Goal: Information Seeking & Learning: Learn about a topic

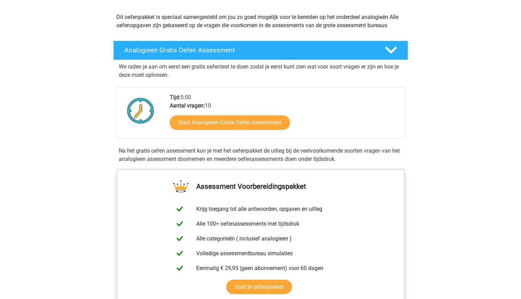
scroll to position [69, 0]
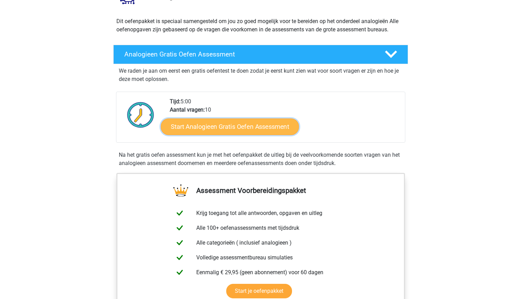
click at [198, 125] on link "Start Analogieen Gratis Oefen Assessment" at bounding box center [230, 126] width 138 height 17
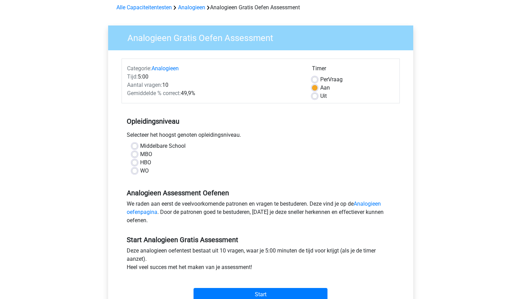
scroll to position [69, 0]
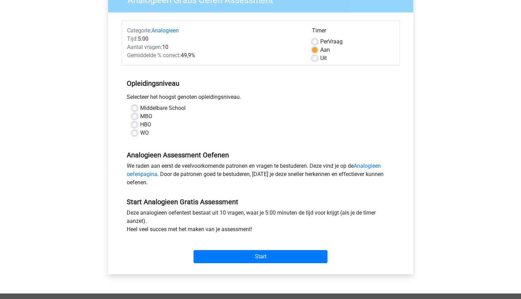
click at [140, 124] on label "HBO" at bounding box center [145, 125] width 11 height 8
click at [136, 124] on input "HBO" at bounding box center [135, 124] width 6 height 7
radio input "true"
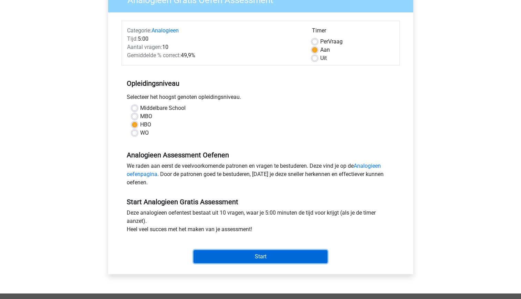
click at [264, 256] on input "Start" at bounding box center [261, 256] width 134 height 13
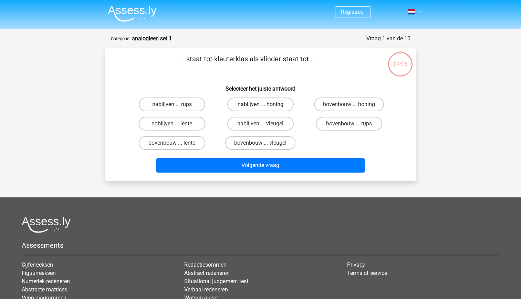
click at [256, 104] on label "nablijven ... honing" at bounding box center [260, 104] width 66 height 14
click at [260, 104] on input "nablijven ... honing" at bounding box center [262, 106] width 4 height 4
radio input "true"
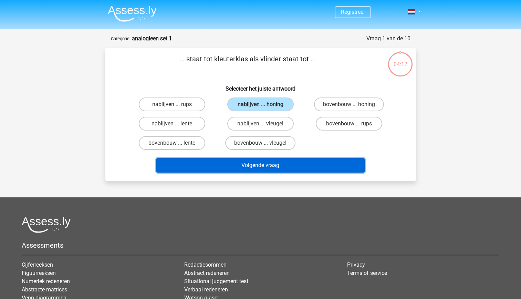
click at [269, 165] on button "Volgende vraag" at bounding box center [260, 165] width 208 height 14
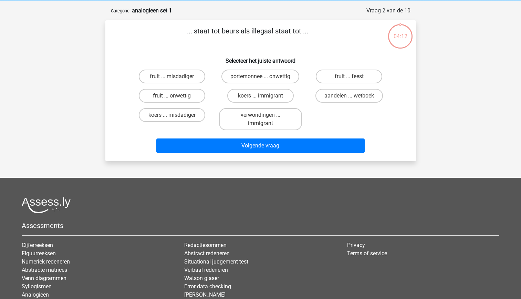
scroll to position [34, 0]
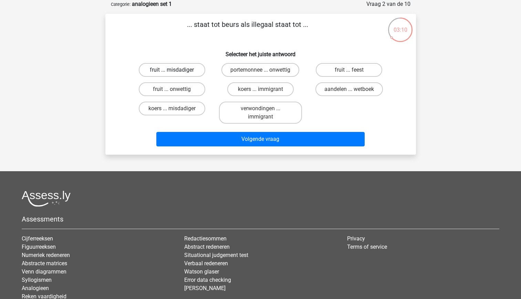
click at [191, 71] on label "fruit ... misdadiger" at bounding box center [172, 70] width 66 height 14
click at [176, 71] on input "fruit ... misdadiger" at bounding box center [174, 72] width 4 height 4
radio input "true"
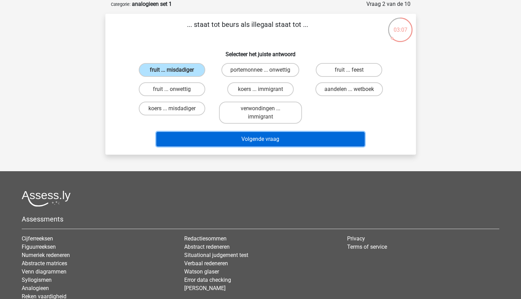
click at [310, 135] on button "Volgende vraag" at bounding box center [260, 139] width 208 height 14
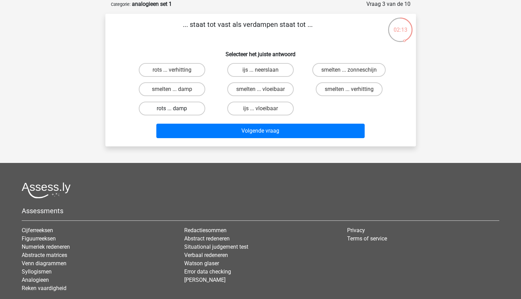
click at [196, 106] on label "rots ... damp" at bounding box center [172, 109] width 66 height 14
click at [176, 108] on input "rots ... damp" at bounding box center [174, 110] width 4 height 4
radio input "true"
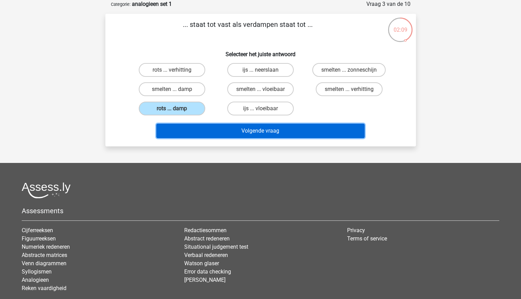
click at [239, 132] on button "Volgende vraag" at bounding box center [260, 131] width 208 height 14
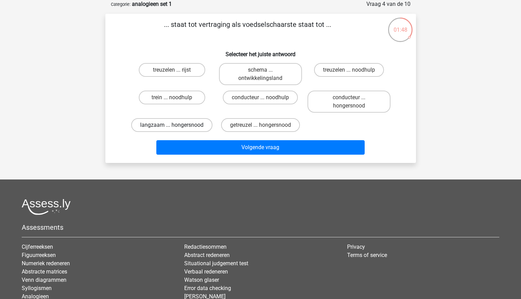
click at [184, 128] on label "langzaam ... hongersnood" at bounding box center [171, 125] width 81 height 14
click at [176, 128] on input "langzaam ... hongersnood" at bounding box center [174, 127] width 4 height 4
radio input "true"
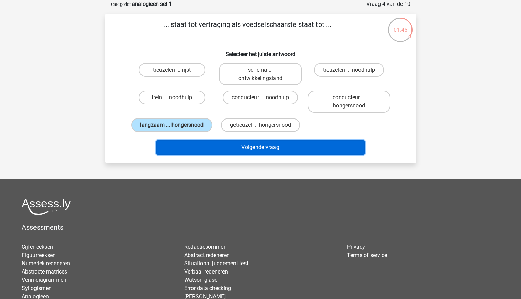
click at [248, 148] on button "Volgende vraag" at bounding box center [260, 147] width 208 height 14
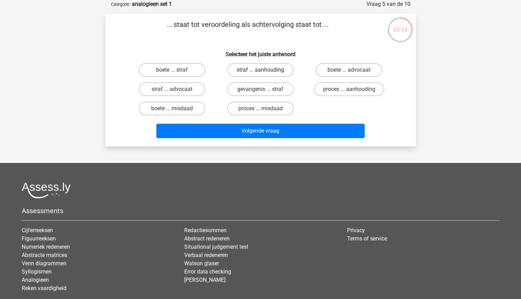
click at [282, 70] on label "straf ... aanhouding" at bounding box center [260, 70] width 66 height 14
click at [265, 70] on input "straf ... aanhouding" at bounding box center [262, 72] width 4 height 4
radio input "true"
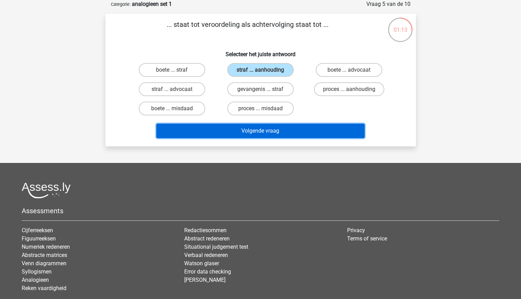
click at [287, 128] on button "Volgende vraag" at bounding box center [260, 131] width 208 height 14
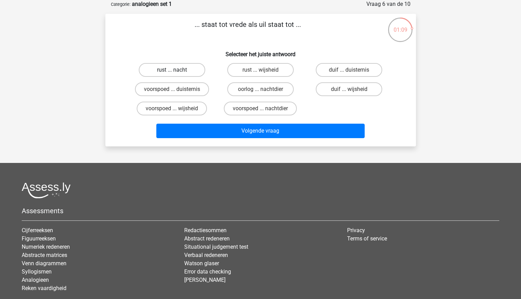
click at [192, 68] on label "rust ... nacht" at bounding box center [172, 70] width 66 height 14
click at [176, 70] on input "rust ... nacht" at bounding box center [174, 72] width 4 height 4
radio input "true"
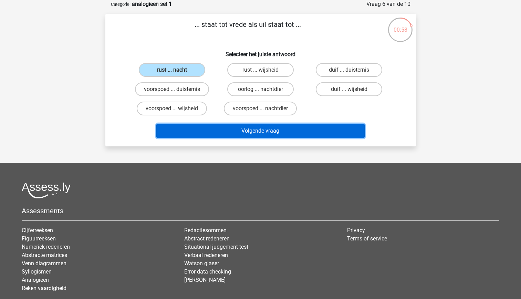
click at [265, 128] on button "Volgende vraag" at bounding box center [260, 131] width 208 height 14
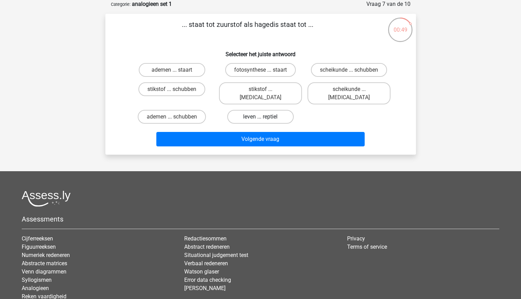
click at [259, 110] on label "leven ... reptiel" at bounding box center [260, 117] width 66 height 14
click at [260, 117] on input "leven ... reptiel" at bounding box center [262, 119] width 4 height 4
radio input "true"
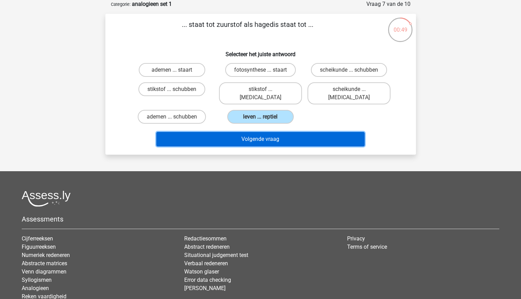
click at [262, 132] on button "Volgende vraag" at bounding box center [260, 139] width 208 height 14
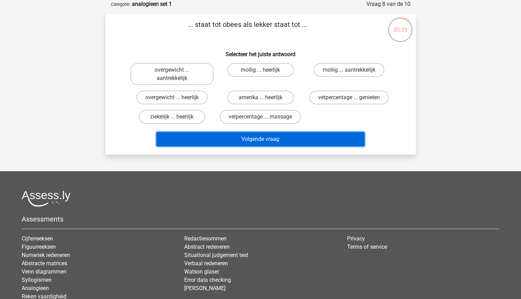
click at [234, 140] on button "Volgende vraag" at bounding box center [260, 139] width 208 height 14
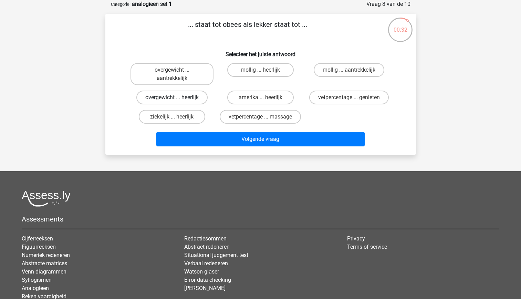
click at [184, 97] on label "overgewicht ... heerlijk" at bounding box center [171, 98] width 71 height 14
click at [176, 97] on input "overgewicht ... heerlijk" at bounding box center [174, 99] width 4 height 4
radio input "true"
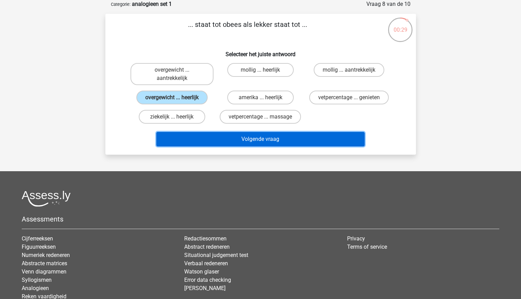
click at [243, 137] on button "Volgende vraag" at bounding box center [260, 139] width 208 height 14
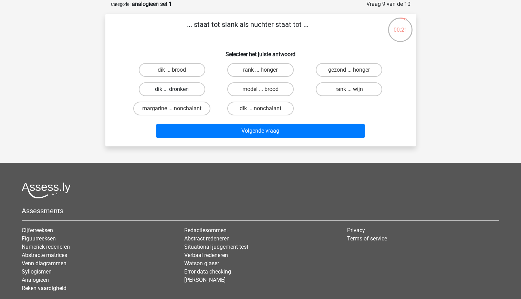
click at [191, 89] on label "dik ... dronken" at bounding box center [172, 89] width 66 height 14
click at [176, 89] on input "dik ... dronken" at bounding box center [174, 91] width 4 height 4
radio input "true"
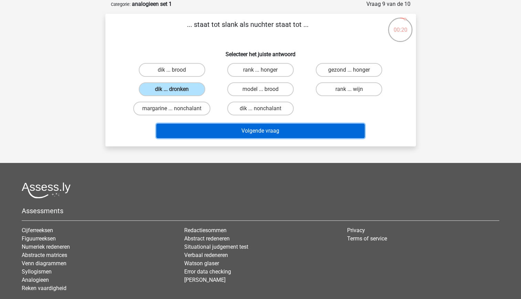
click at [241, 133] on button "Volgende vraag" at bounding box center [260, 131] width 208 height 14
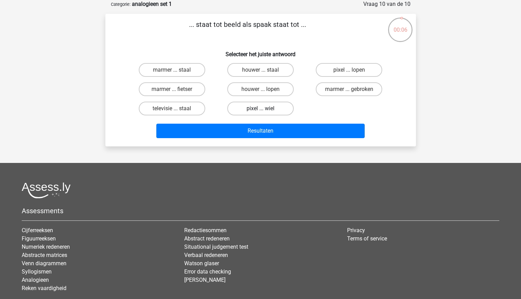
click at [281, 108] on label "pixel ... wiel" at bounding box center [260, 109] width 66 height 14
click at [265, 108] on input "pixel ... wiel" at bounding box center [262, 110] width 4 height 4
radio input "true"
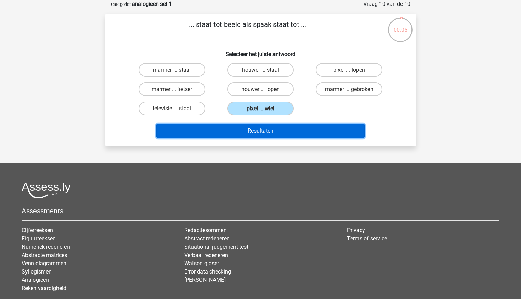
click at [287, 128] on button "Resultaten" at bounding box center [260, 131] width 208 height 14
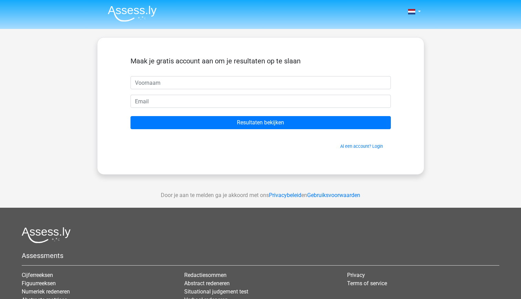
click at [216, 76] on input "text" at bounding box center [261, 82] width 260 height 13
type input "nelleke"
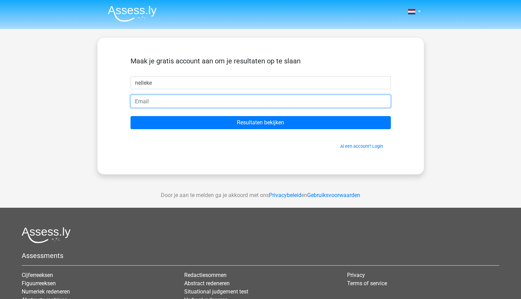
type input "[EMAIL_ADDRESS][DOMAIN_NAME]"
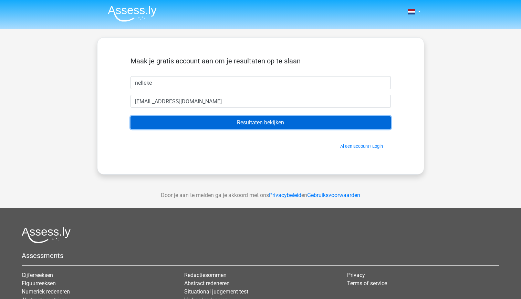
click at [176, 126] on input "Resultaten bekijken" at bounding box center [261, 122] width 260 height 13
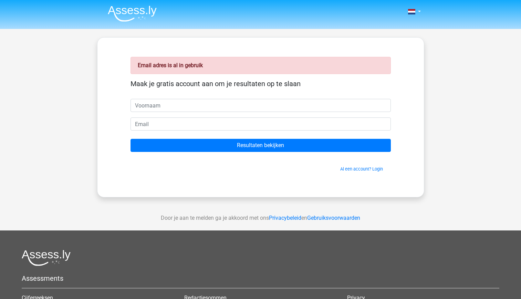
click at [172, 106] on input "text" at bounding box center [261, 105] width 260 height 13
type input "nelleke"
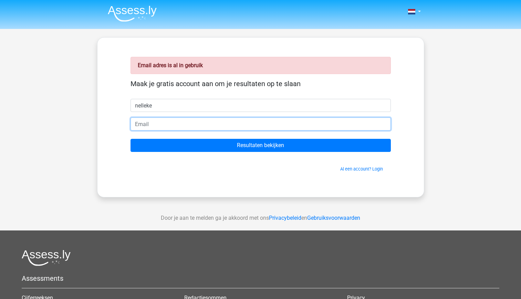
click at [160, 126] on input "email" at bounding box center [261, 123] width 260 height 13
type input "[EMAIL_ADDRESS][DOMAIN_NAME]"
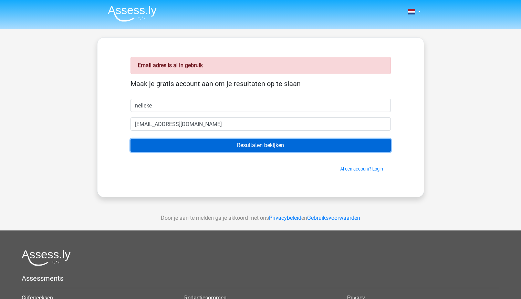
click at [241, 143] on input "Resultaten bekijken" at bounding box center [261, 145] width 260 height 13
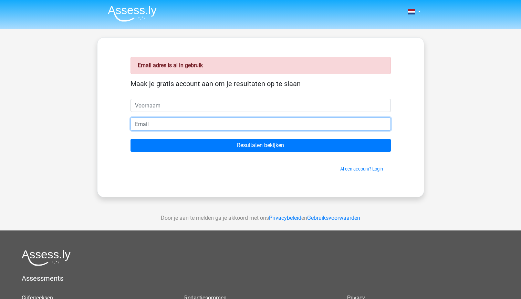
click at [172, 124] on input "email" at bounding box center [261, 123] width 260 height 13
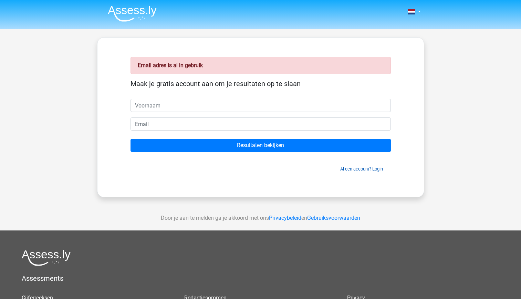
click at [354, 169] on link "Al een account? Login" at bounding box center [361, 168] width 43 height 5
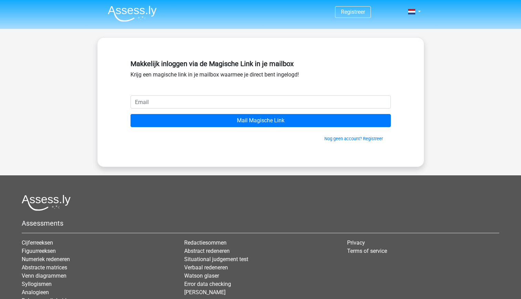
click at [174, 101] on input "email" at bounding box center [261, 101] width 260 height 13
type input "[EMAIL_ADDRESS][DOMAIN_NAME]"
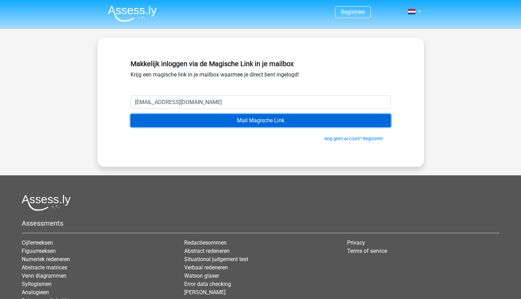
click at [184, 121] on input "Mail Magische Link" at bounding box center [261, 120] width 260 height 13
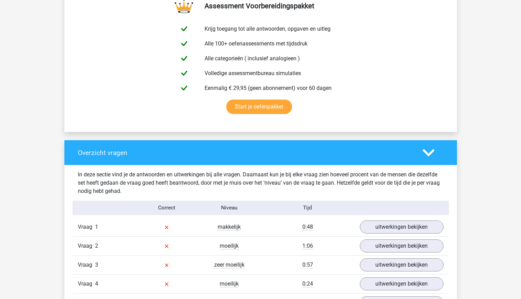
scroll to position [482, 0]
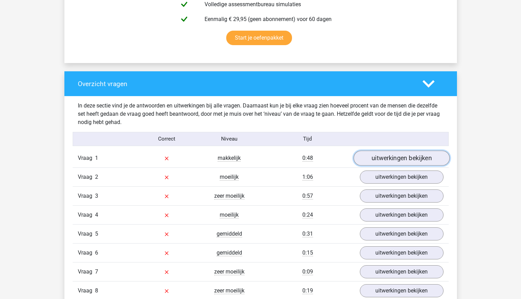
click at [408, 160] on link "uitwerkingen bekijken" at bounding box center [401, 158] width 96 height 15
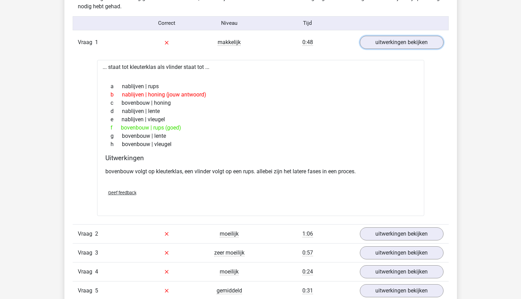
scroll to position [620, 0]
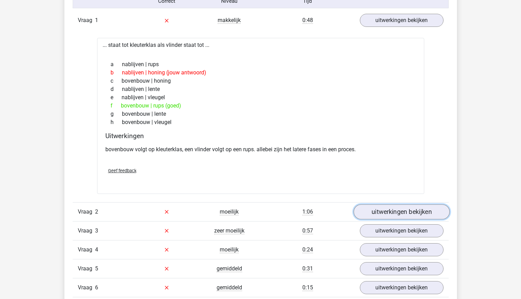
click at [372, 214] on link "uitwerkingen bekijken" at bounding box center [401, 211] width 96 height 15
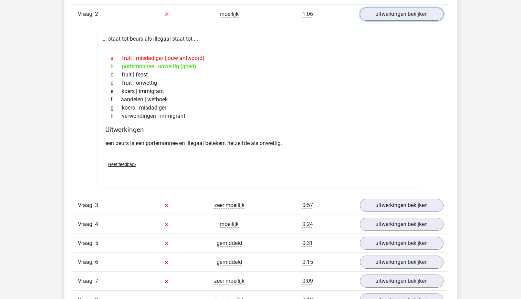
scroll to position [826, 0]
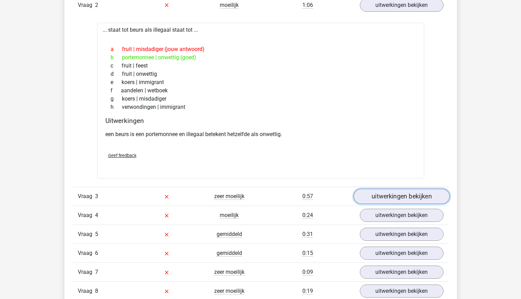
click at [403, 199] on link "uitwerkingen bekijken" at bounding box center [401, 196] width 96 height 15
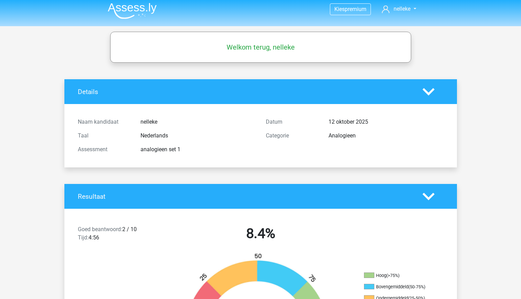
scroll to position [0, 0]
